Goal: Information Seeking & Learning: Learn about a topic

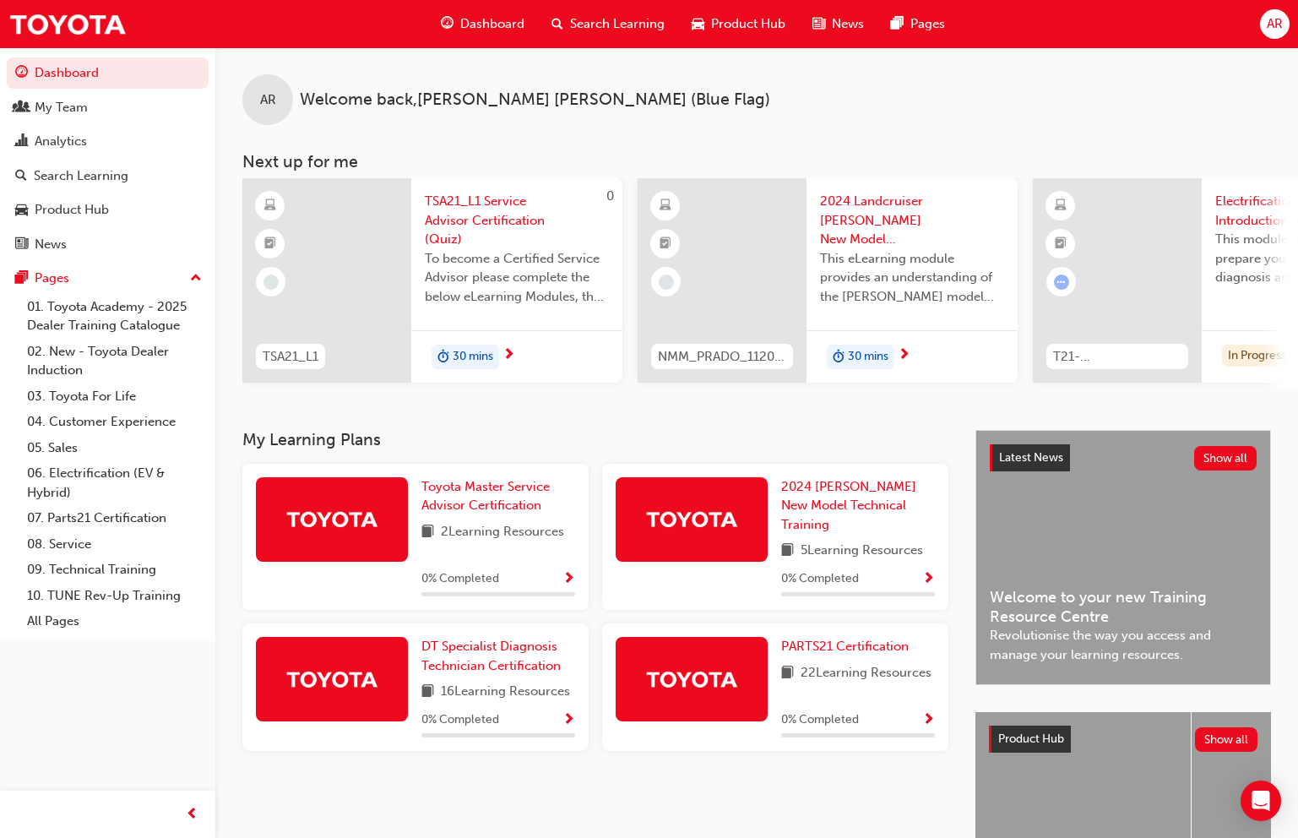
click at [591, 24] on span "Search Learning" at bounding box center [617, 23] width 95 height 19
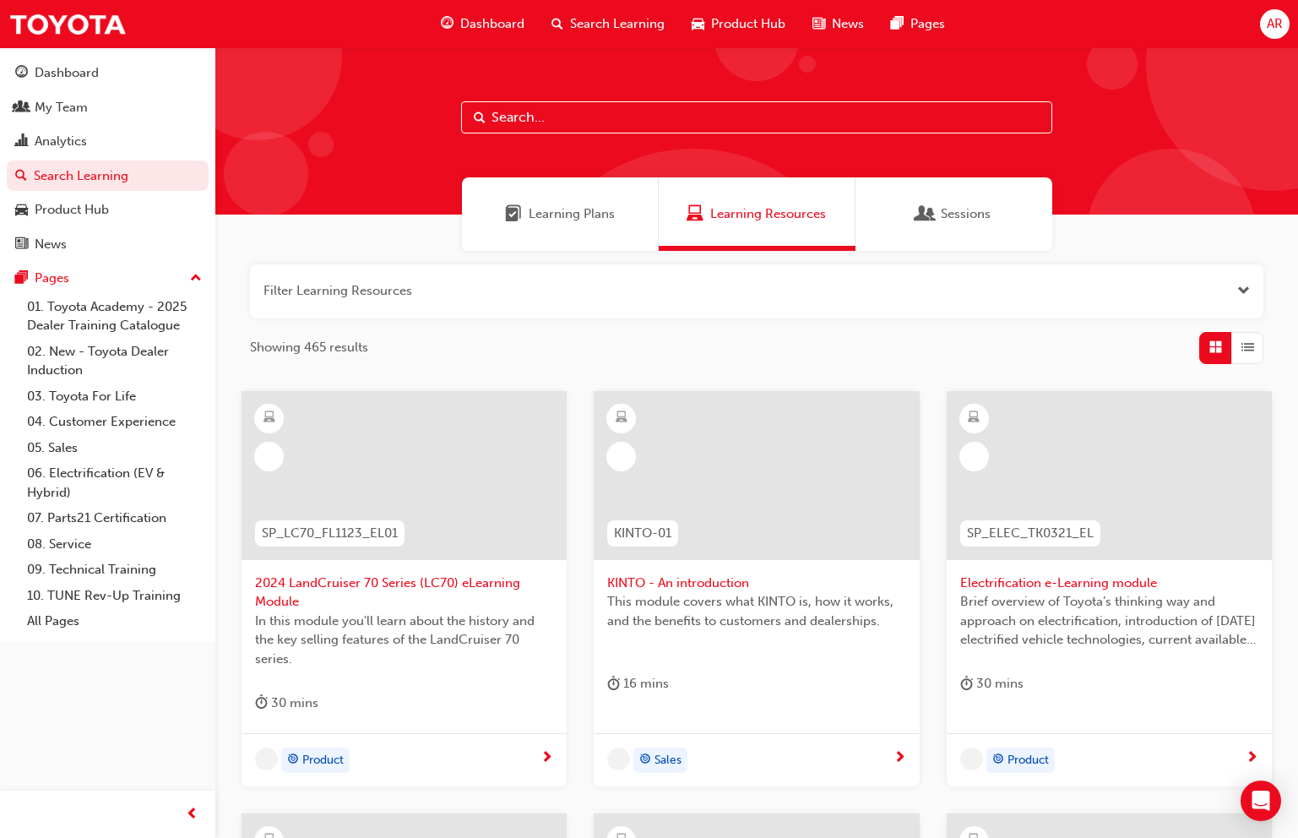
click at [531, 120] on input "text" at bounding box center [756, 117] width 591 height 32
type input "dpg"
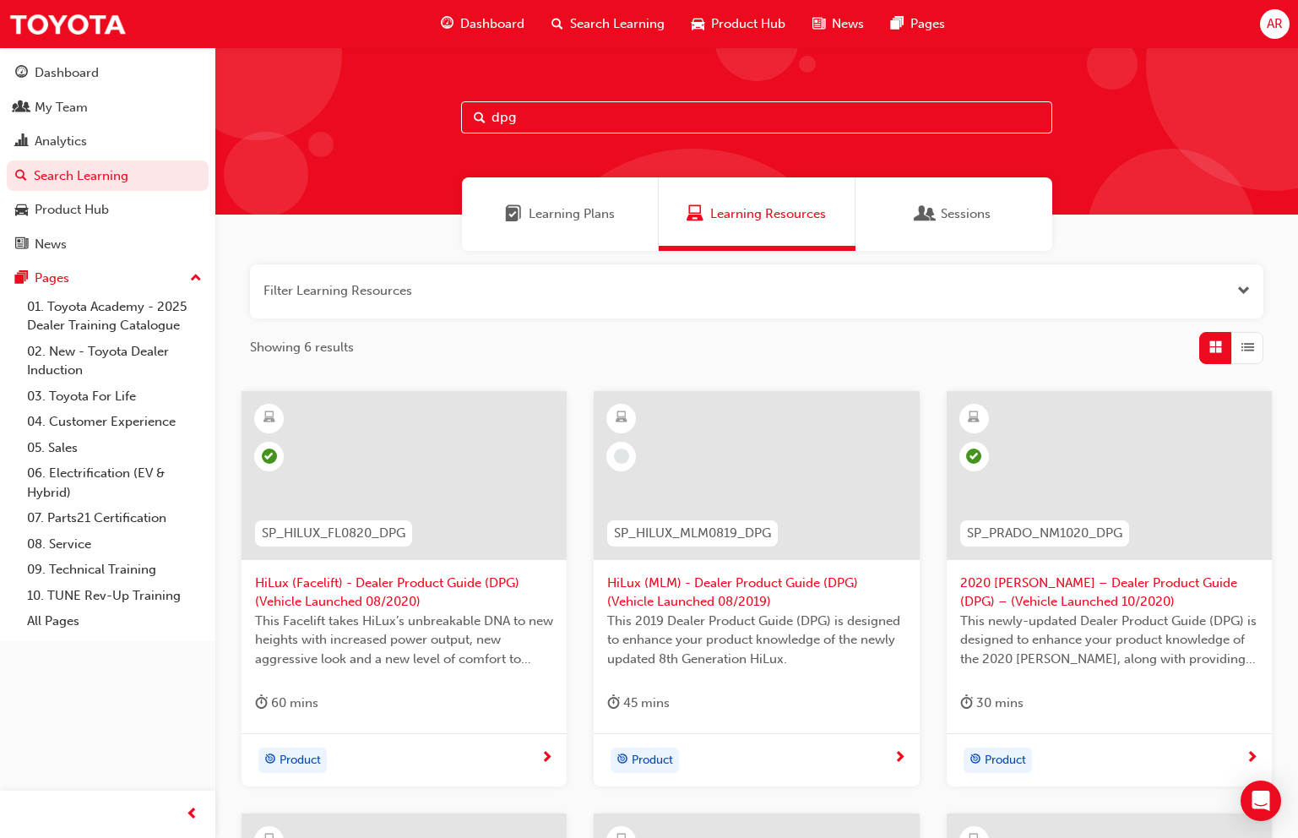
click at [435, 583] on span "HiLux (Facelift) - Dealer Product Guide (DPG) (Vehicle Launched 08/2020)" at bounding box center [404, 593] width 298 height 38
